Goal: Find specific page/section: Find specific page/section

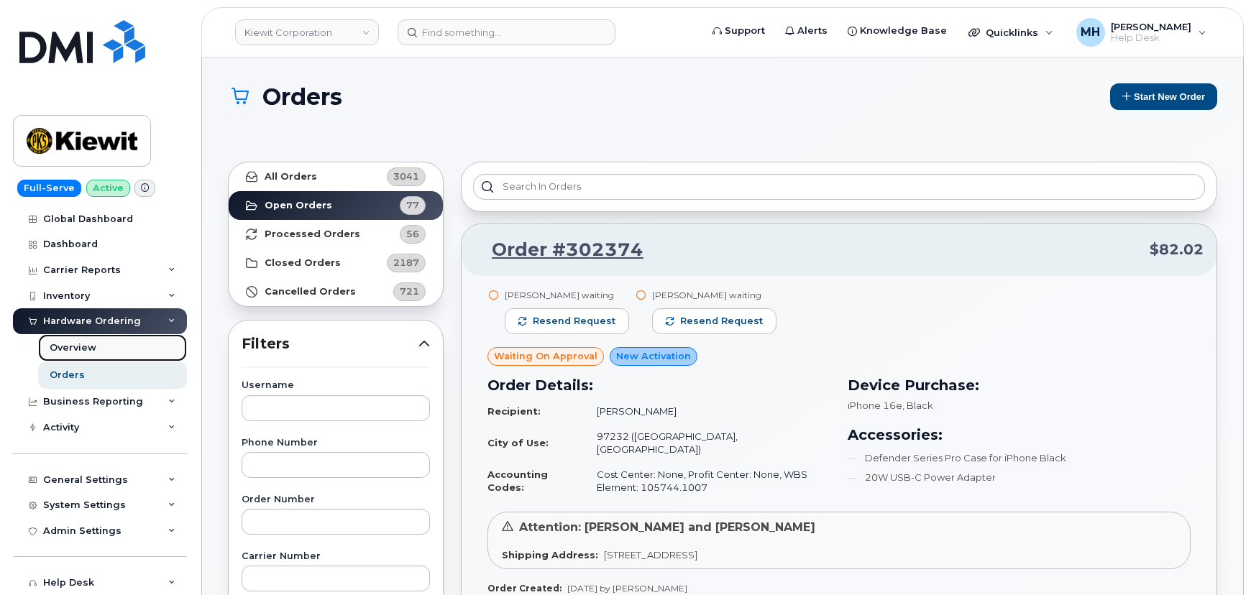
click at [93, 347] on div "Overview" at bounding box center [73, 348] width 47 height 13
click at [92, 344] on div "Overview" at bounding box center [73, 348] width 47 height 13
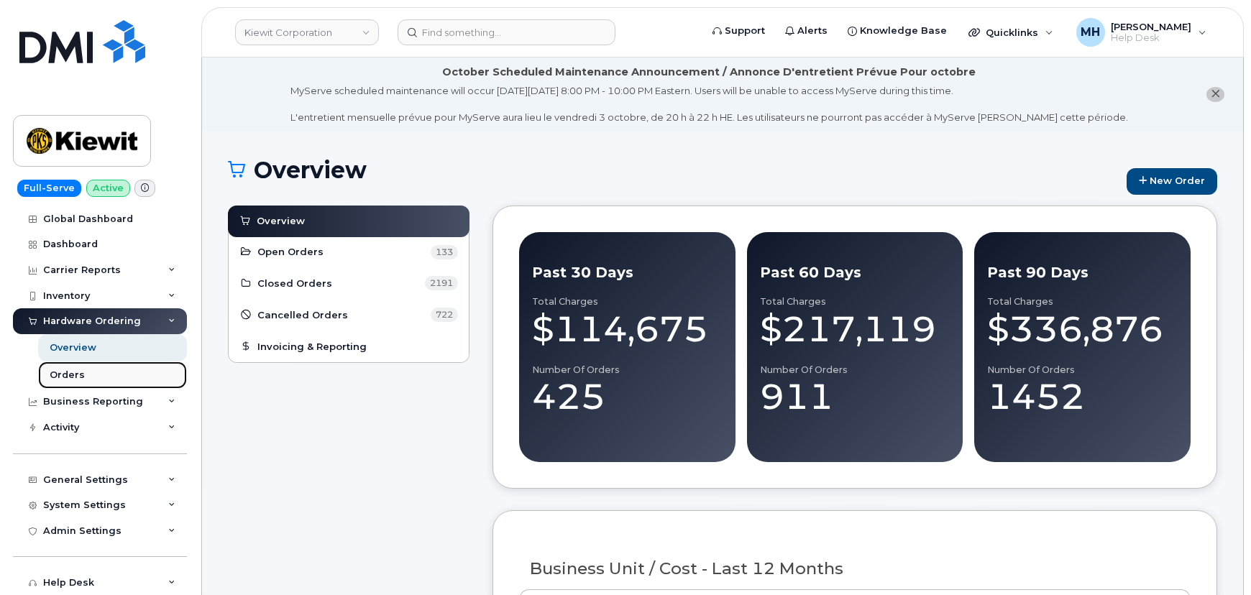
click at [55, 381] on div "Orders" at bounding box center [67, 375] width 35 height 13
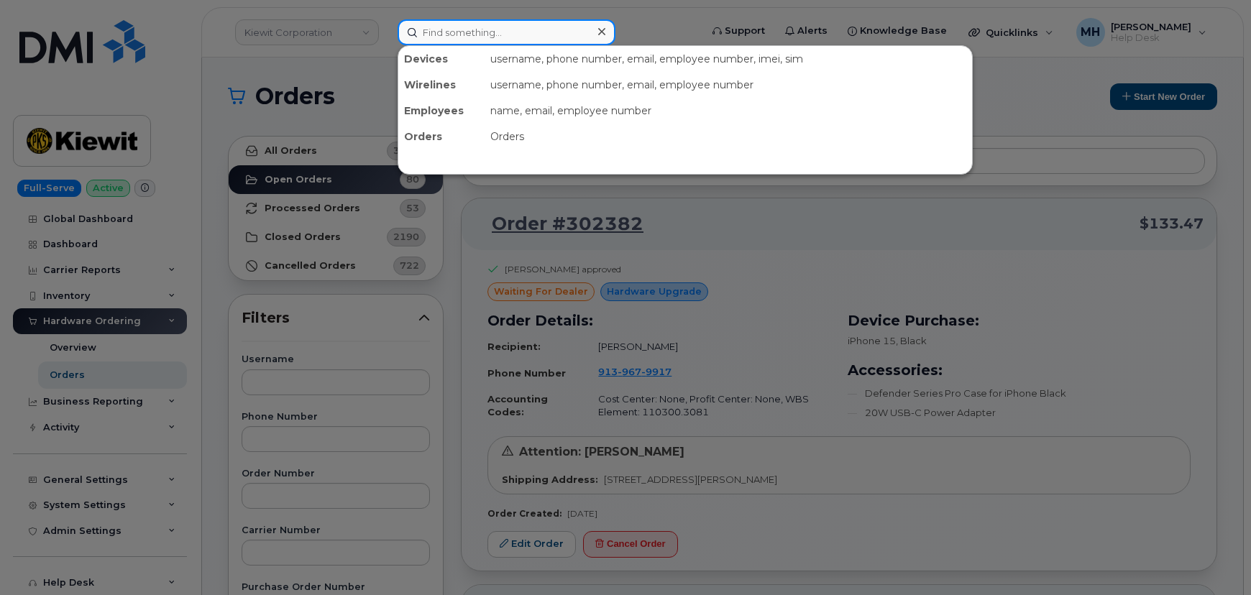
click at [469, 40] on input at bounding box center [507, 32] width 218 height 26
paste input "720.930.8973"
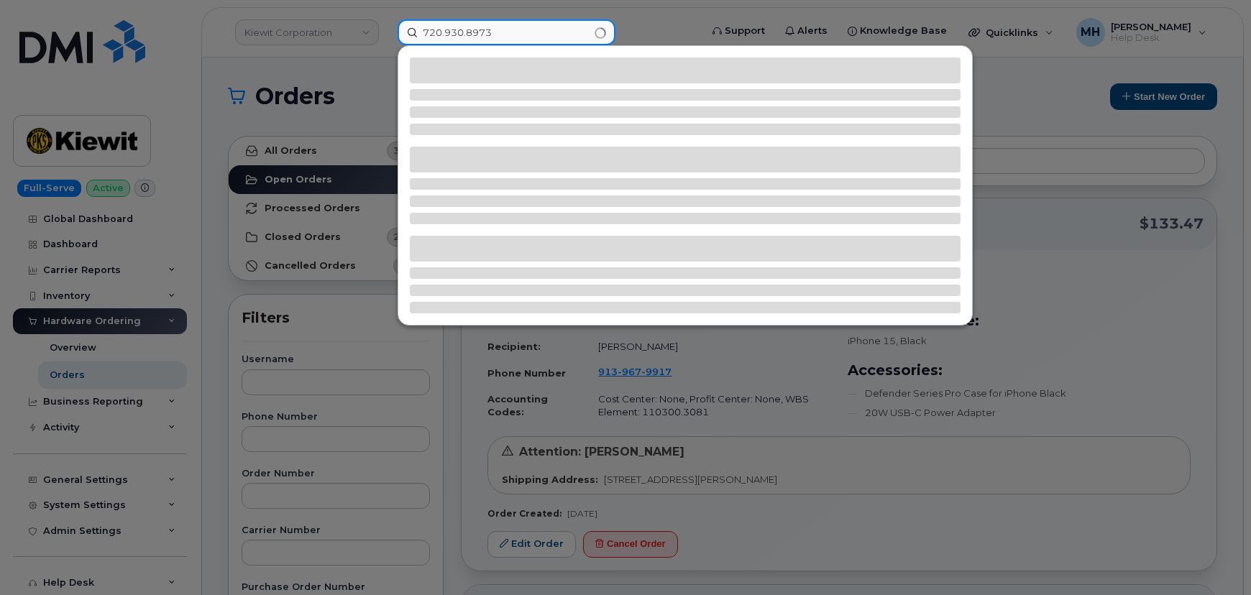
type input "720.930.8973"
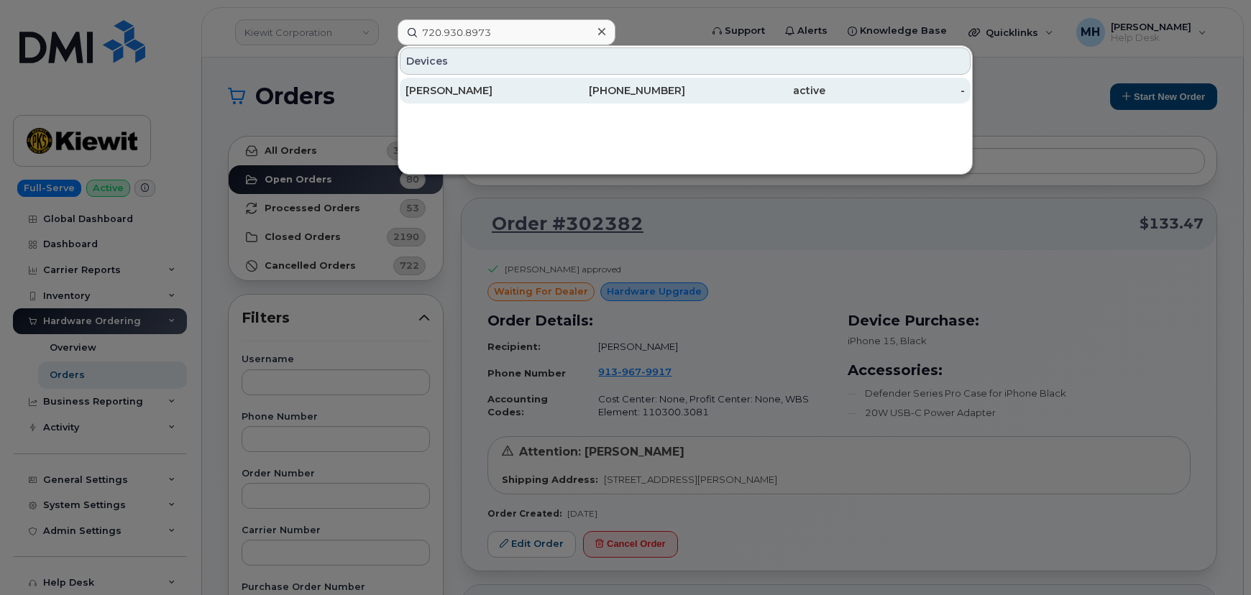
click at [490, 99] on div "[PERSON_NAME]" at bounding box center [476, 91] width 140 height 26
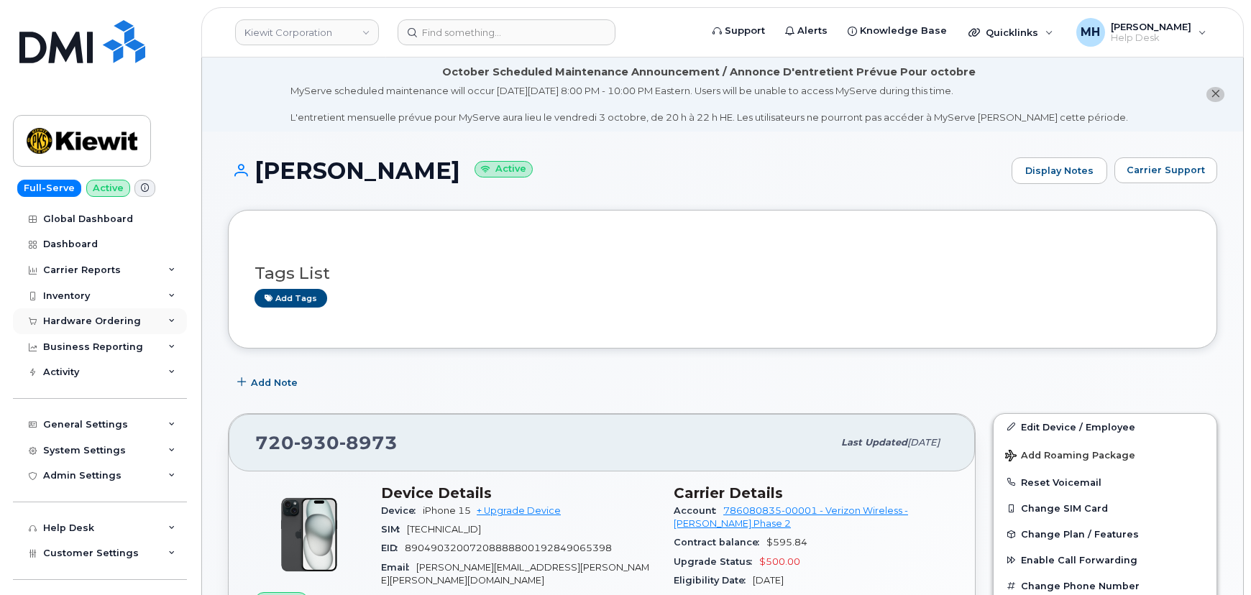
click at [112, 312] on div "Hardware Ordering" at bounding box center [100, 322] width 174 height 26
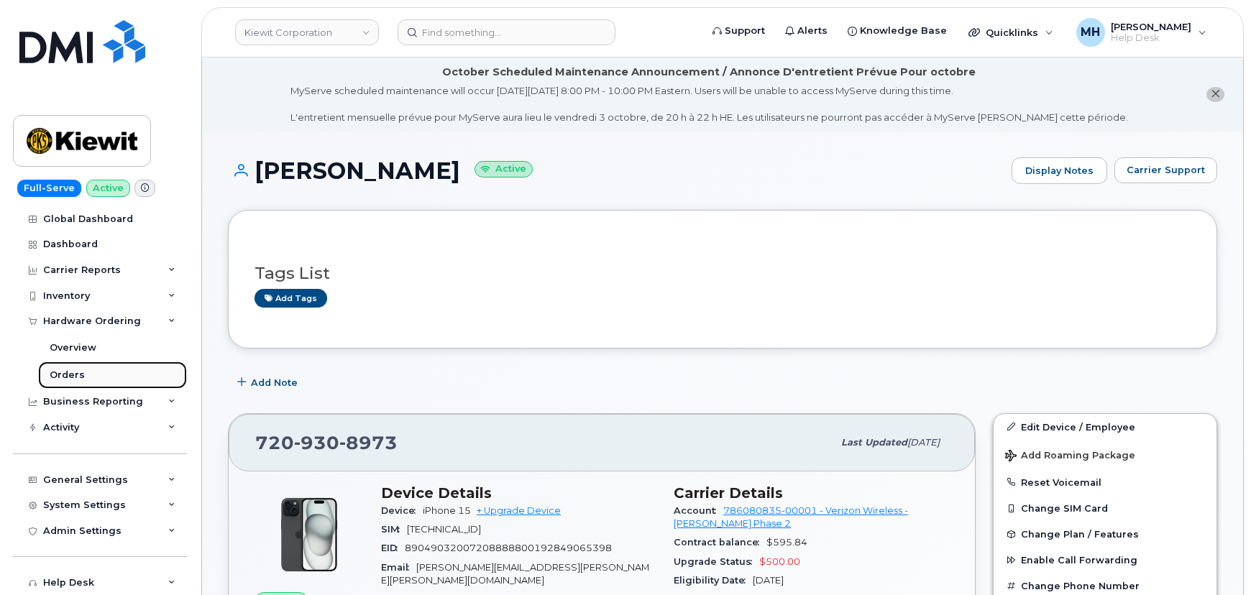
click at [88, 365] on link "Orders" at bounding box center [112, 375] width 149 height 27
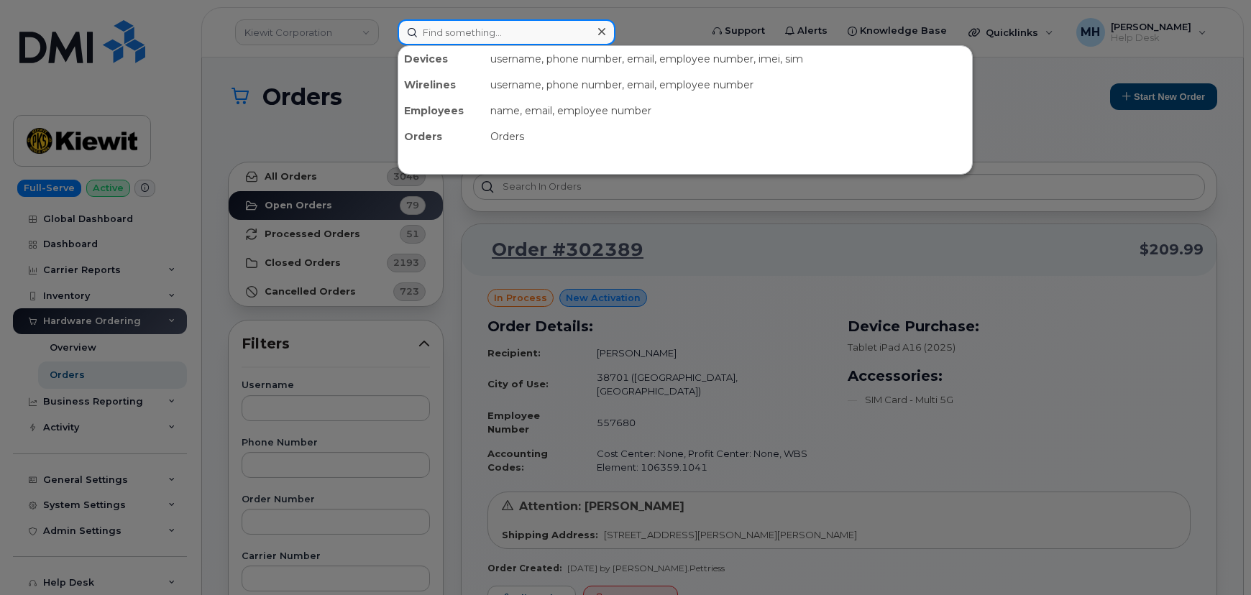
click at [531, 26] on input at bounding box center [507, 32] width 218 height 26
paste input "[PHONE_NUMBER]"
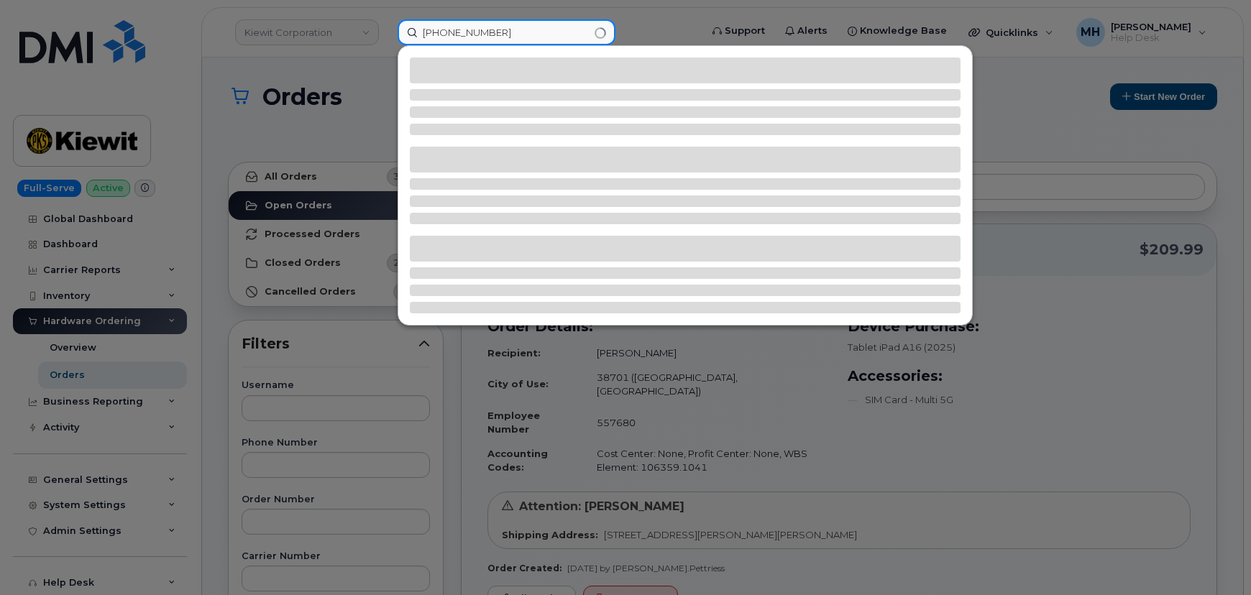
type input "[PHONE_NUMBER]"
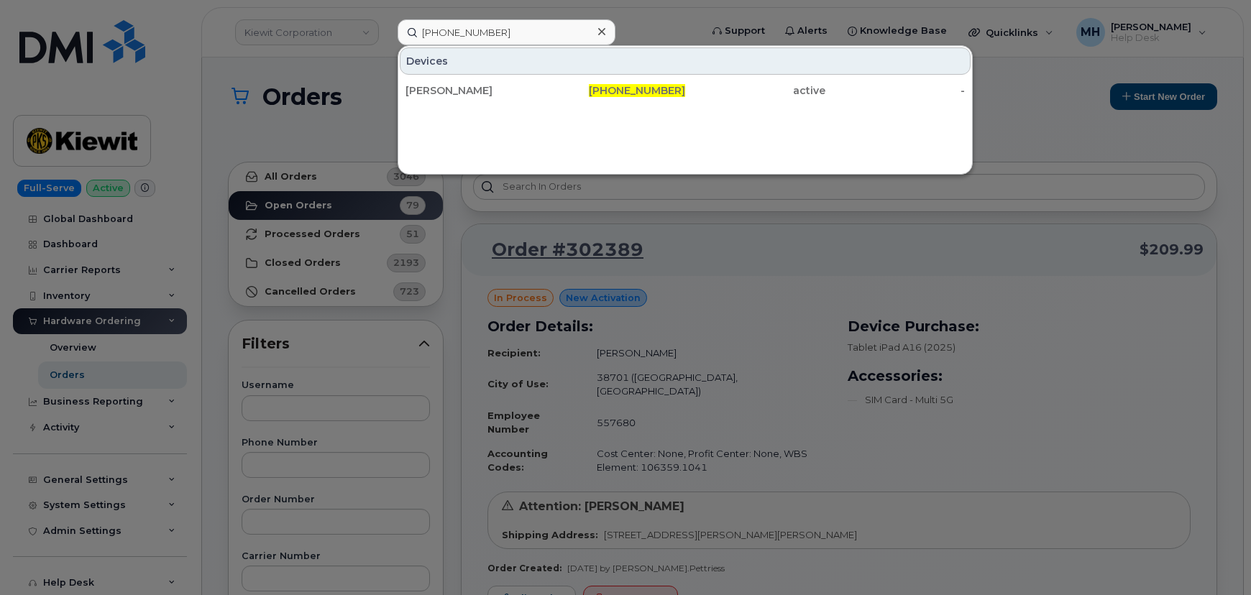
drag, startPoint x: 560, startPoint y: 87, endPoint x: 15, endPoint y: 152, distance: 549.0
click at [560, 87] on div "[PHONE_NUMBER]" at bounding box center [616, 90] width 140 height 14
